Goal: Task Accomplishment & Management: Use online tool/utility

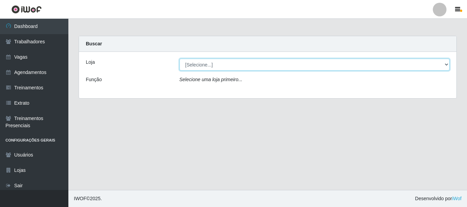
click at [443, 63] on select "[Selecione...] SuperFácil Atacado - Alto de São Manoel SuperFácil Atacado - Ema…" at bounding box center [314, 65] width 270 height 12
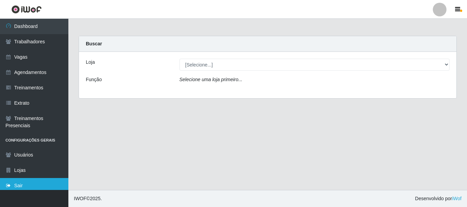
click at [19, 184] on link "Sair" at bounding box center [34, 185] width 68 height 15
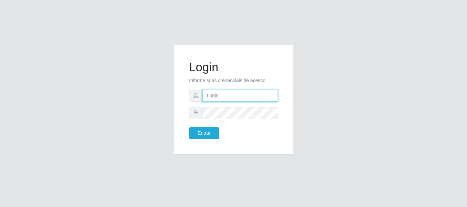
click at [216, 100] on input "text" at bounding box center [239, 96] width 75 height 12
type input "jankeilajan@gmail.com"
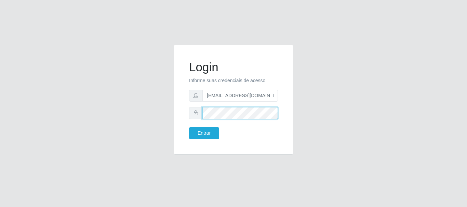
click at [189, 127] on button "Entrar" at bounding box center [204, 133] width 30 height 12
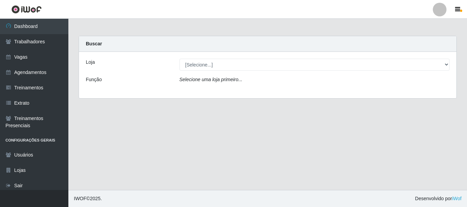
click at [210, 133] on main "Carregando... Buscar Loja [Selecione...] SuperFácil Atacado - Alto de São Manoe…" at bounding box center [267, 104] width 398 height 171
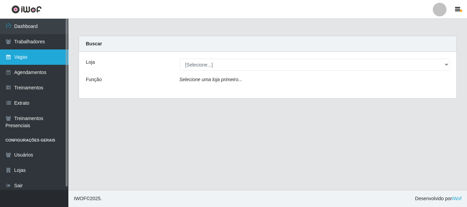
click at [23, 58] on link "Vagas" at bounding box center [34, 57] width 68 height 15
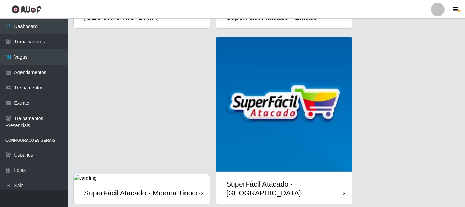
scroll to position [363, 0]
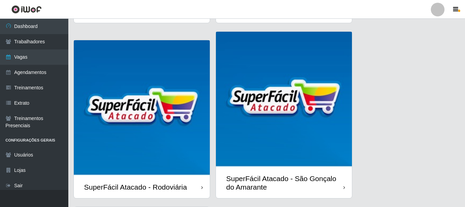
click at [465, 24] on div "SuperFácil Atacado - Alto de São Manoel SuperFácil Atacado - Emaús SuperFácil A…" at bounding box center [266, 27] width 397 height 694
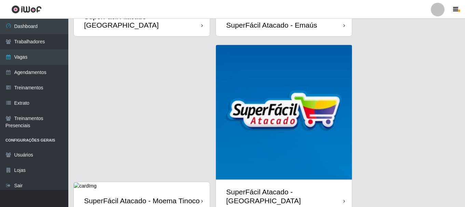
scroll to position [169, 0]
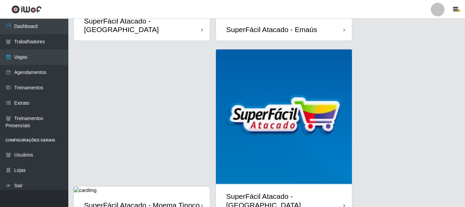
click at [114, 201] on div "SuperFácil Atacado - Moema Tinoco" at bounding box center [142, 205] width 116 height 9
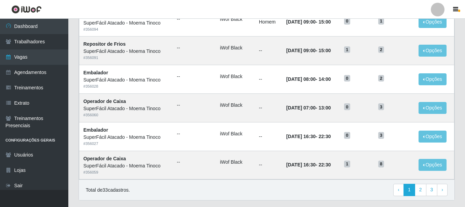
scroll to position [363, 0]
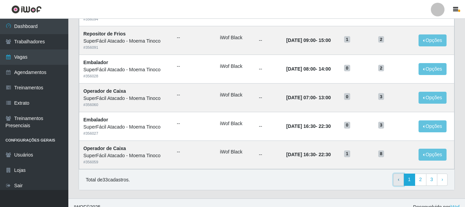
click at [398, 182] on span "‹" at bounding box center [399, 179] width 2 height 5
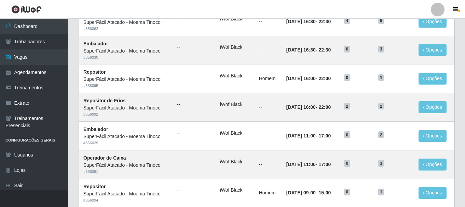
scroll to position [363, 0]
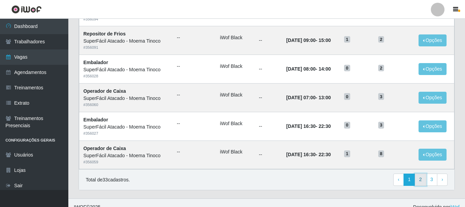
click at [419, 181] on link "2" at bounding box center [421, 180] width 12 height 12
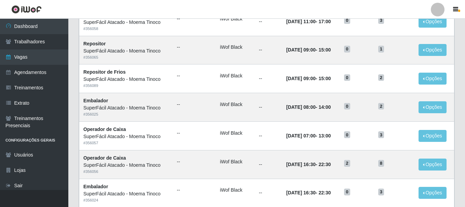
scroll to position [363, 0]
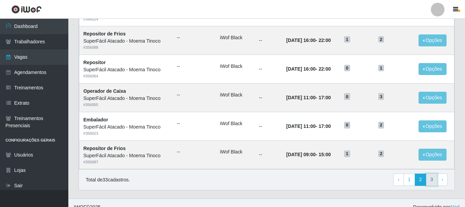
click at [428, 182] on link "3" at bounding box center [432, 180] width 12 height 12
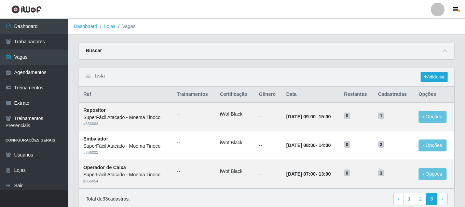
scroll to position [28, 0]
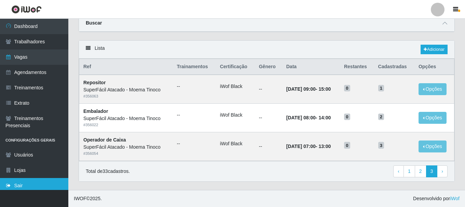
click at [30, 188] on link "Sair" at bounding box center [34, 185] width 68 height 15
